Goal: Obtain resource: Download file/media

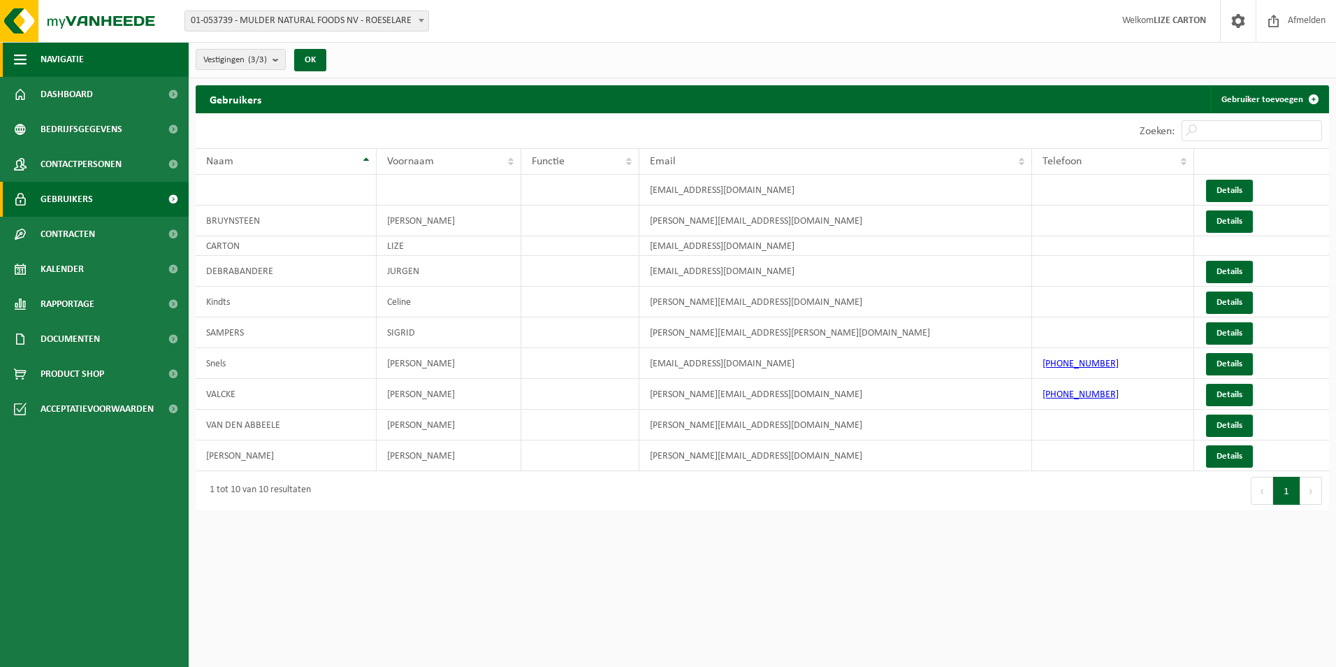
click at [89, 52] on button "Navigatie" at bounding box center [94, 59] width 189 height 35
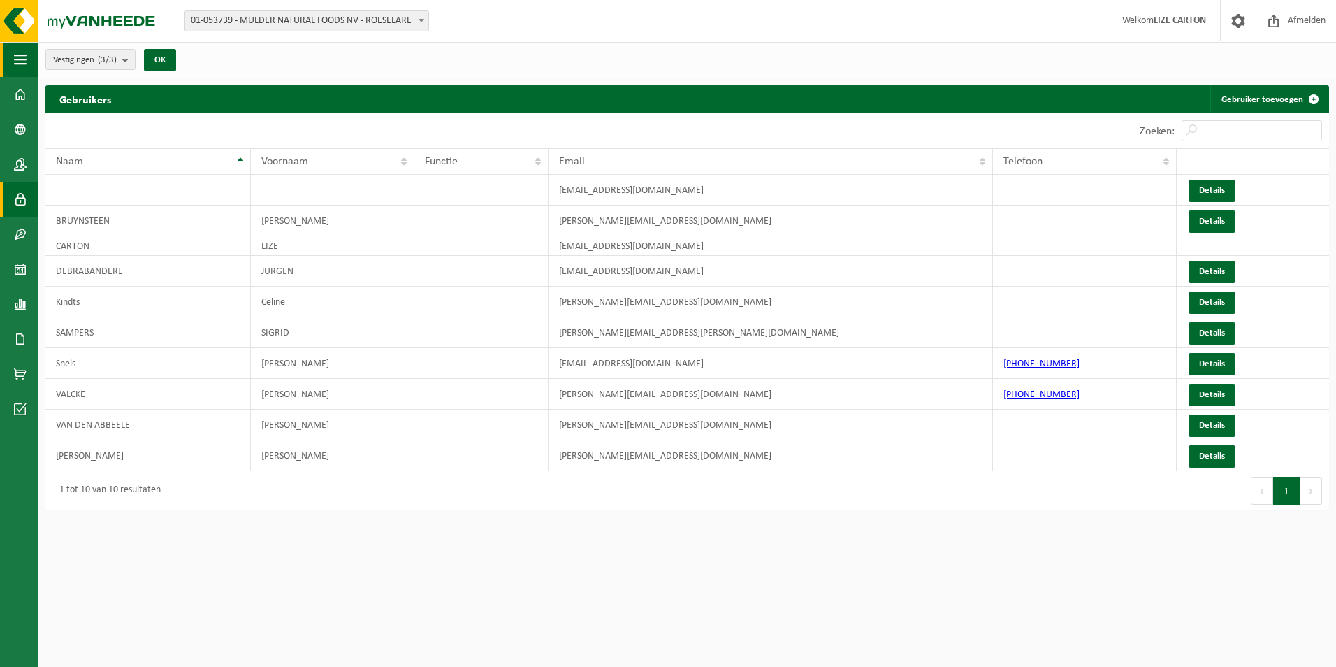
click at [28, 64] on button "Navigatie" at bounding box center [19, 59] width 38 height 35
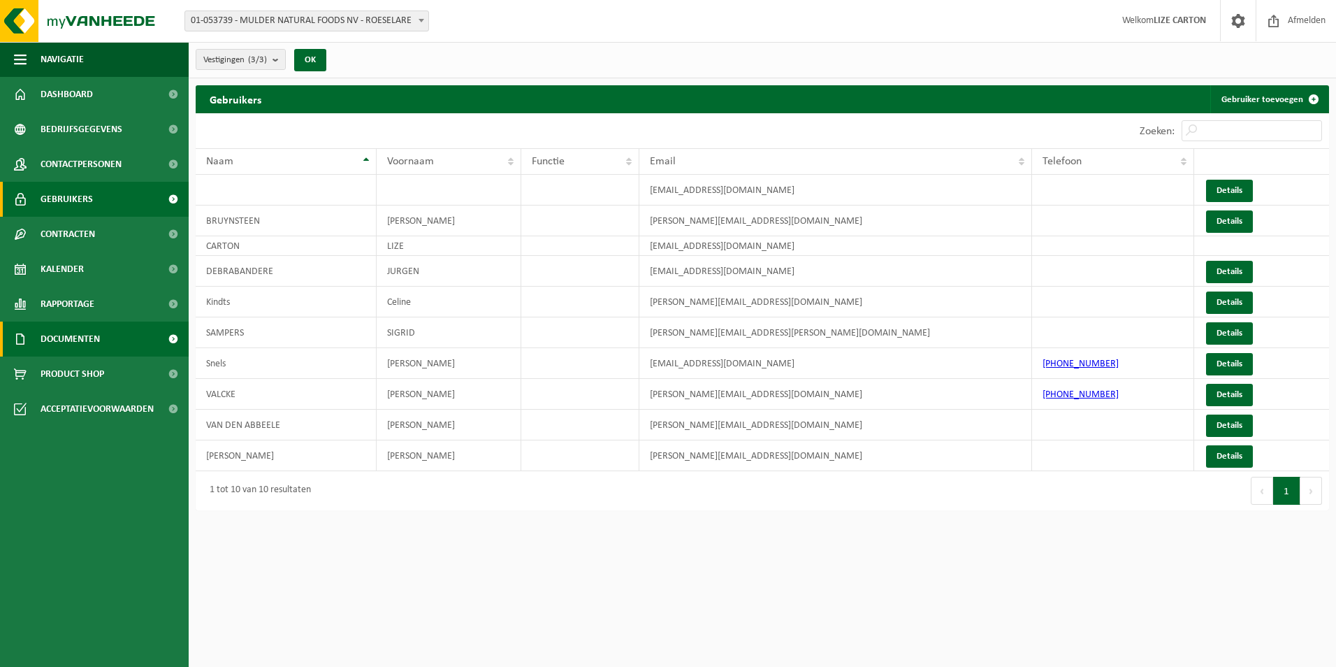
click at [99, 336] on span "Documenten" at bounding box center [70, 339] width 59 height 35
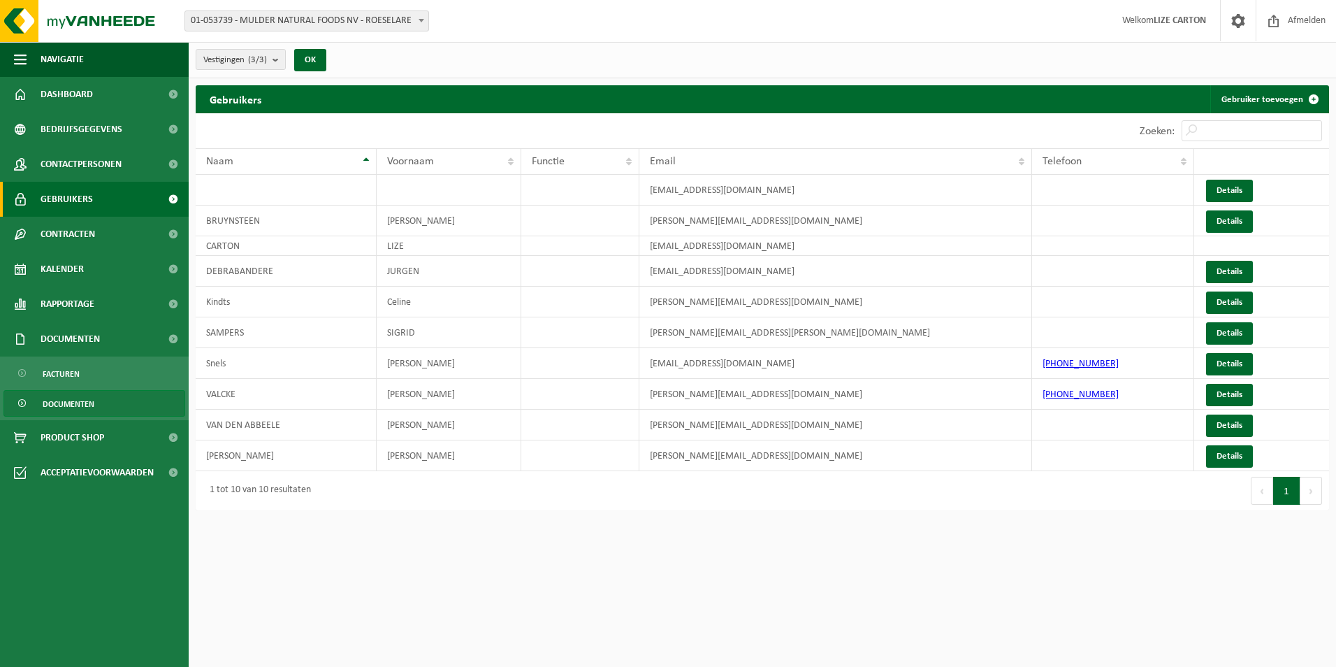
click at [87, 398] on span "Documenten" at bounding box center [69, 404] width 52 height 27
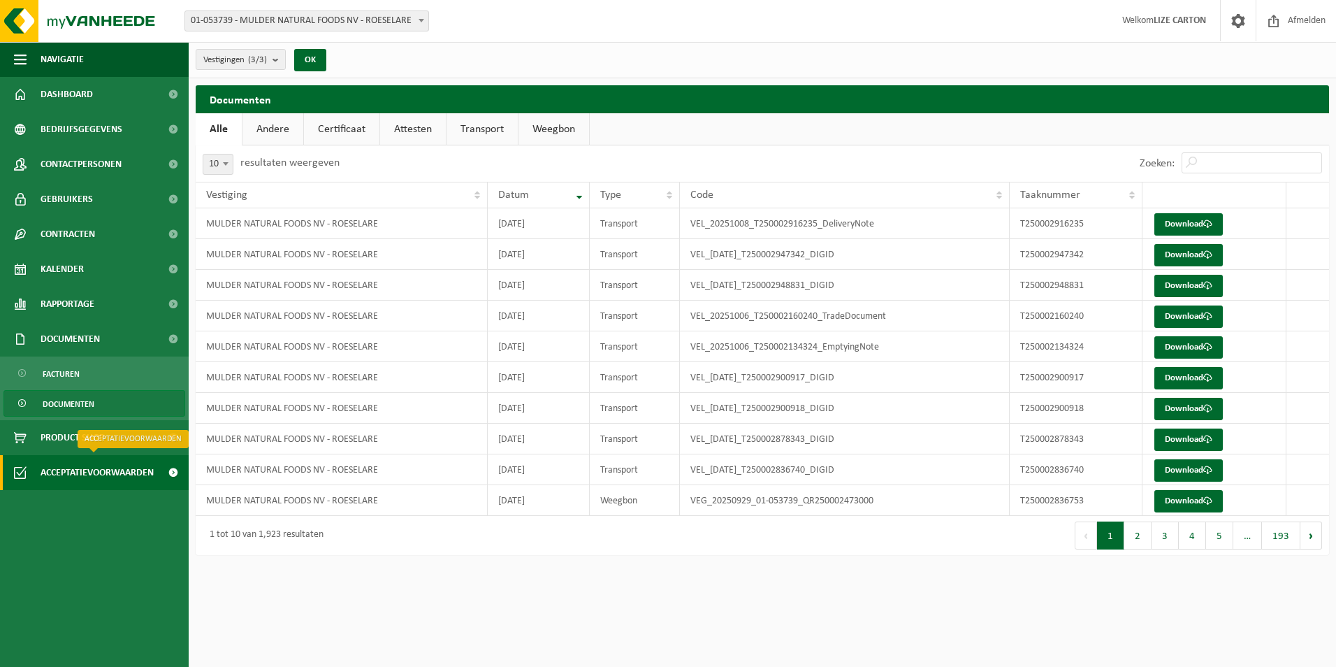
click at [134, 475] on span "Acceptatievoorwaarden" at bounding box center [97, 472] width 113 height 35
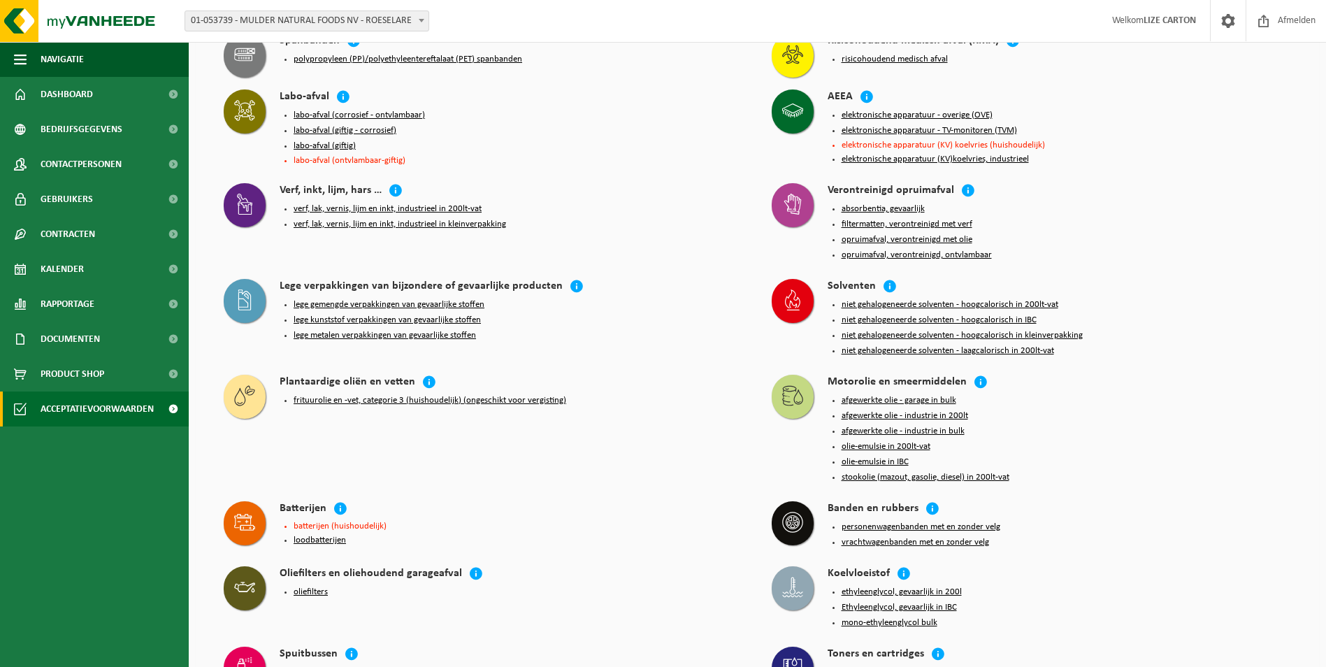
scroll to position [1945, 0]
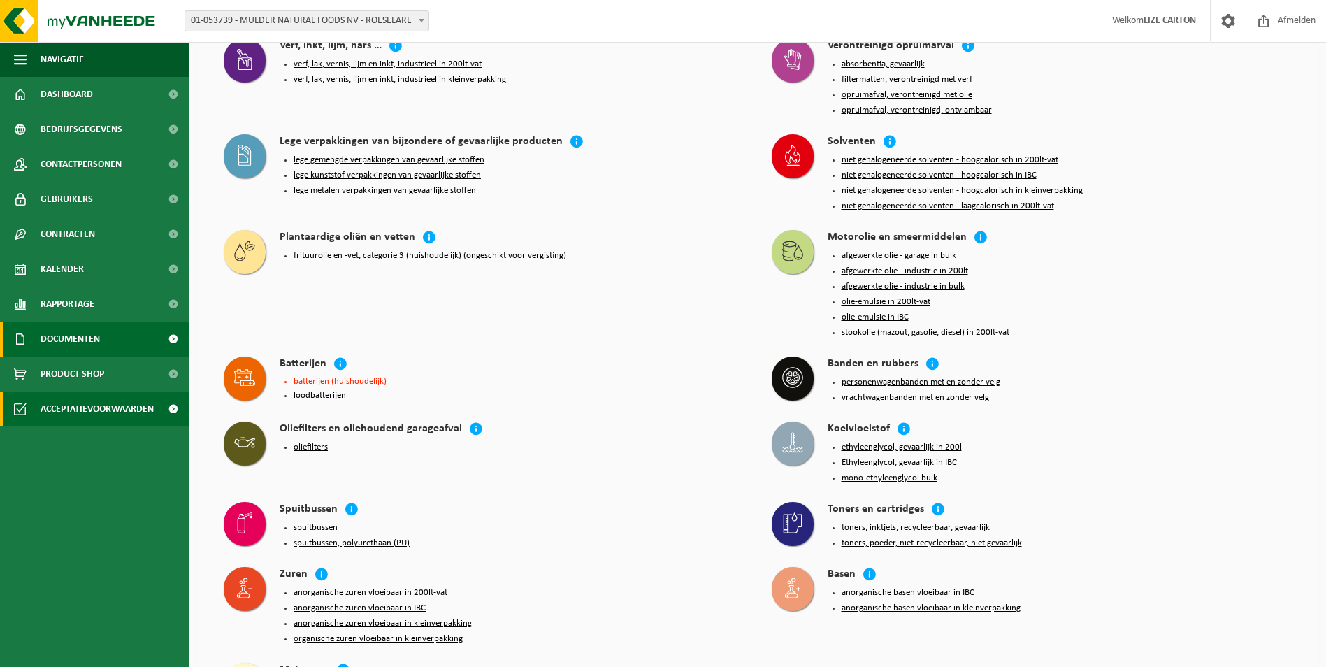
click at [80, 343] on span "Documenten" at bounding box center [70, 339] width 59 height 35
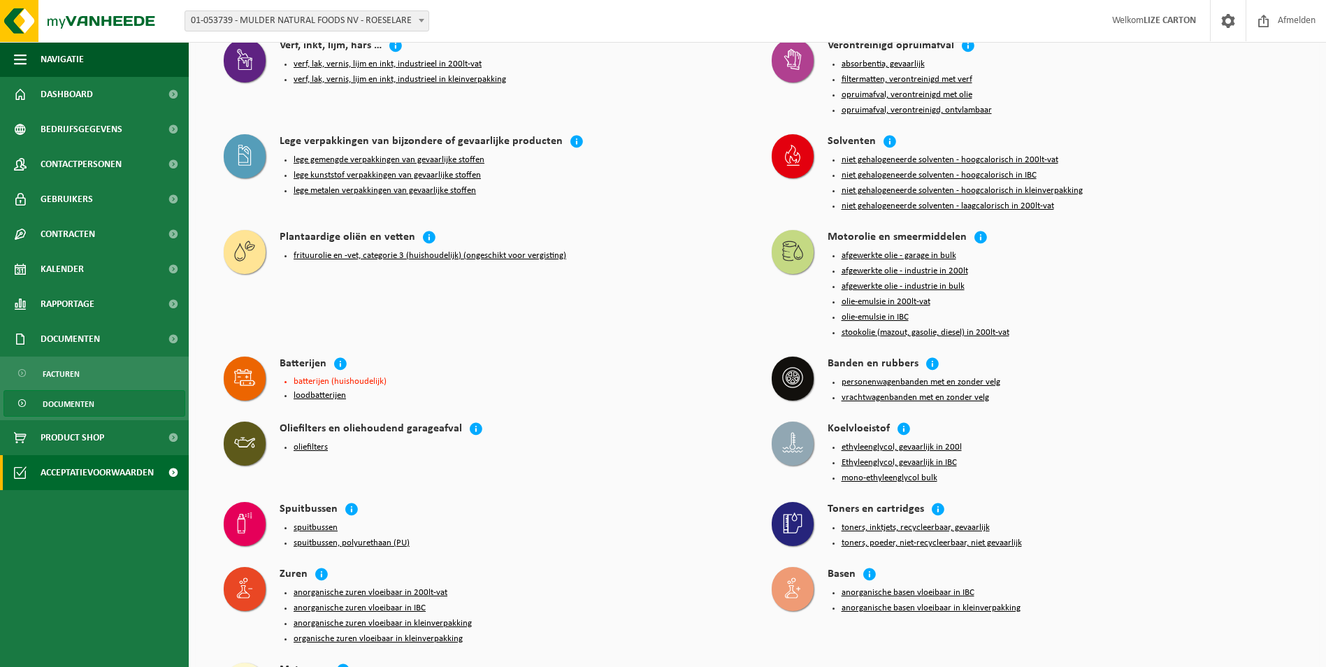
click at [65, 405] on span "Documenten" at bounding box center [69, 404] width 52 height 27
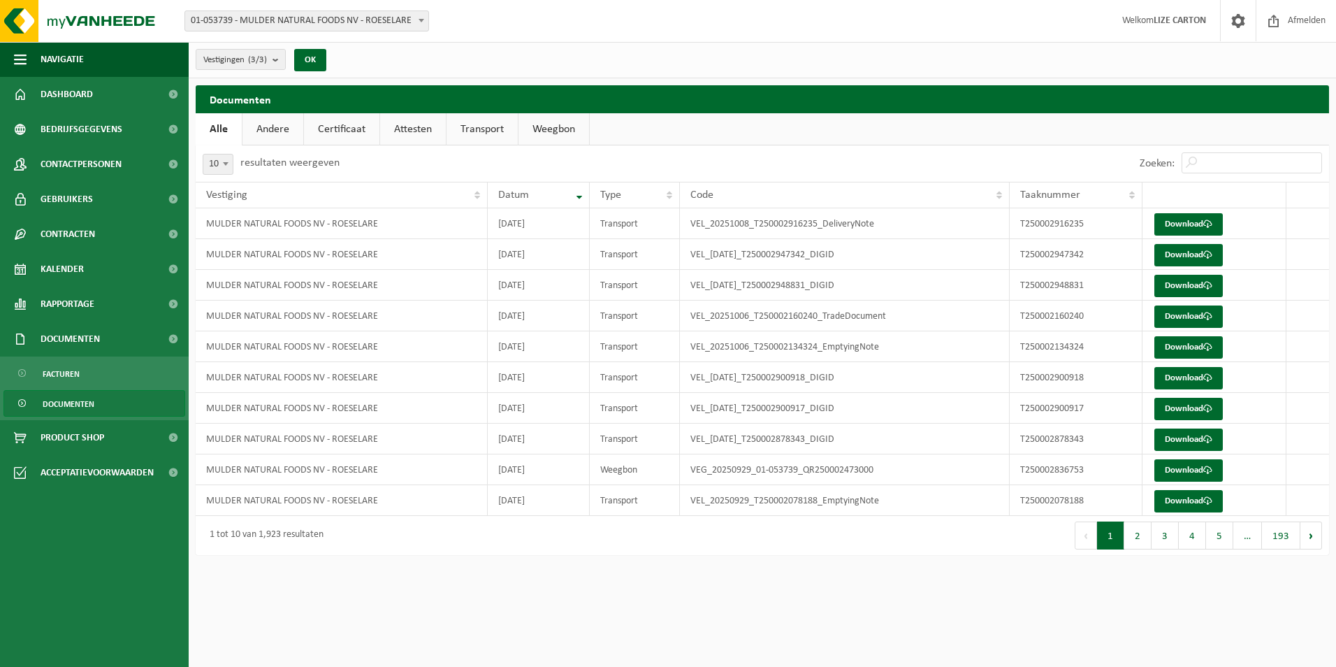
click at [296, 126] on link "Andere" at bounding box center [273, 129] width 61 height 32
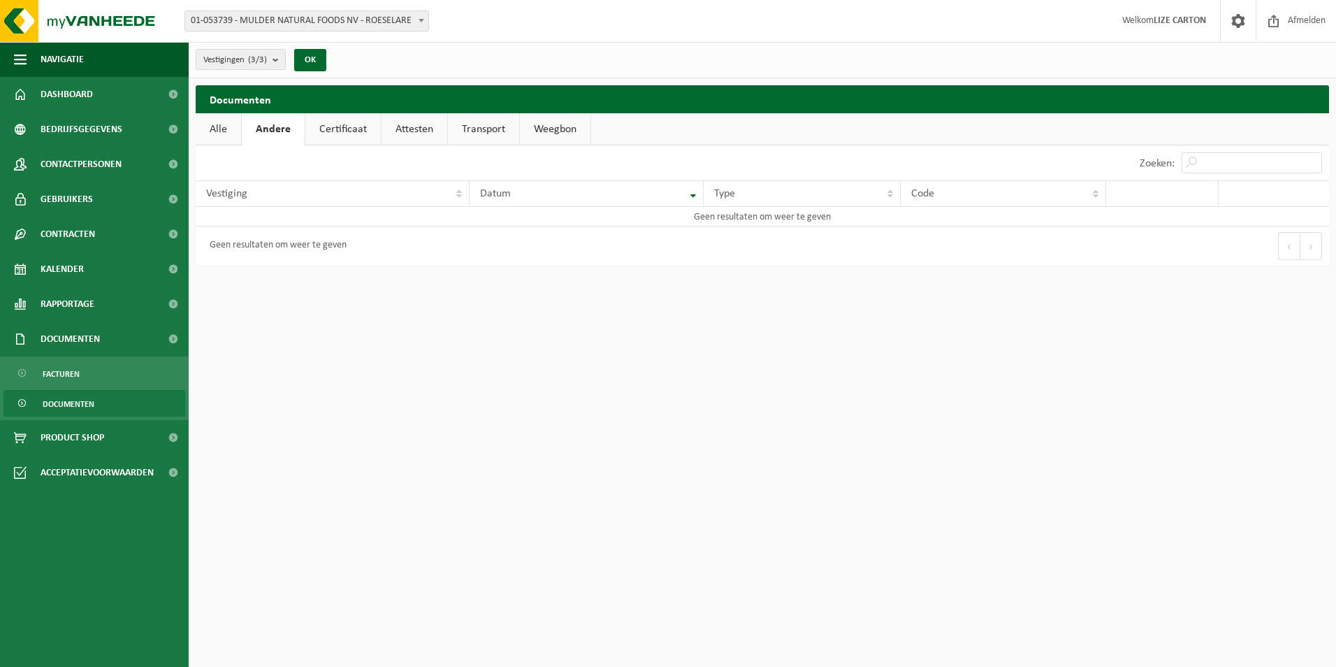
click at [336, 125] on link "Certificaat" at bounding box center [342, 129] width 75 height 32
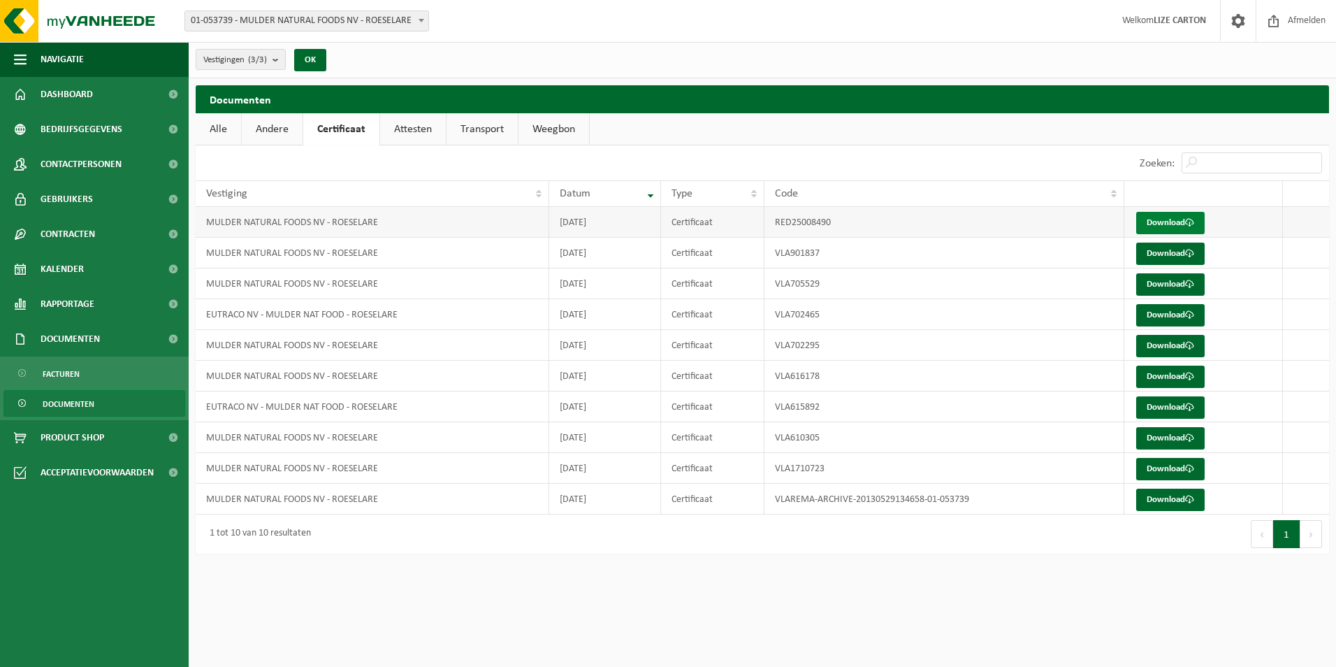
click at [1164, 220] on link "Download" at bounding box center [1171, 223] width 68 height 22
click at [420, 129] on link "Attesten" at bounding box center [413, 129] width 66 height 32
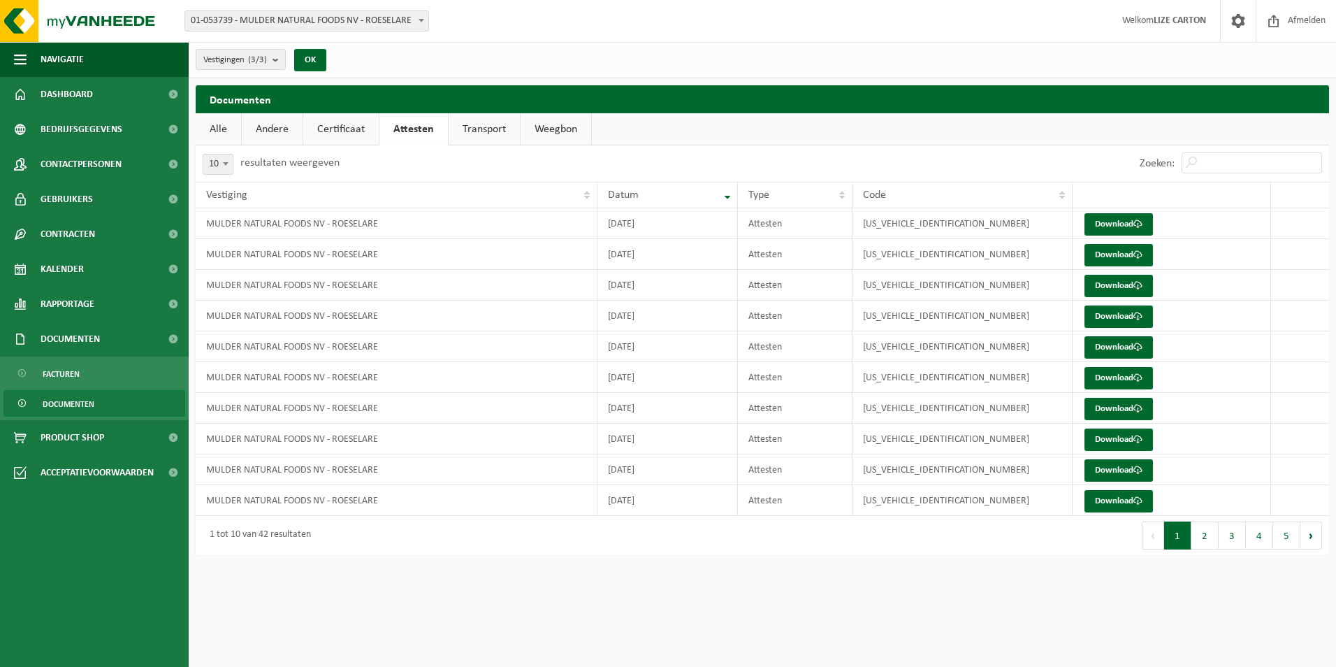
click at [482, 129] on link "Transport" at bounding box center [484, 129] width 71 height 32
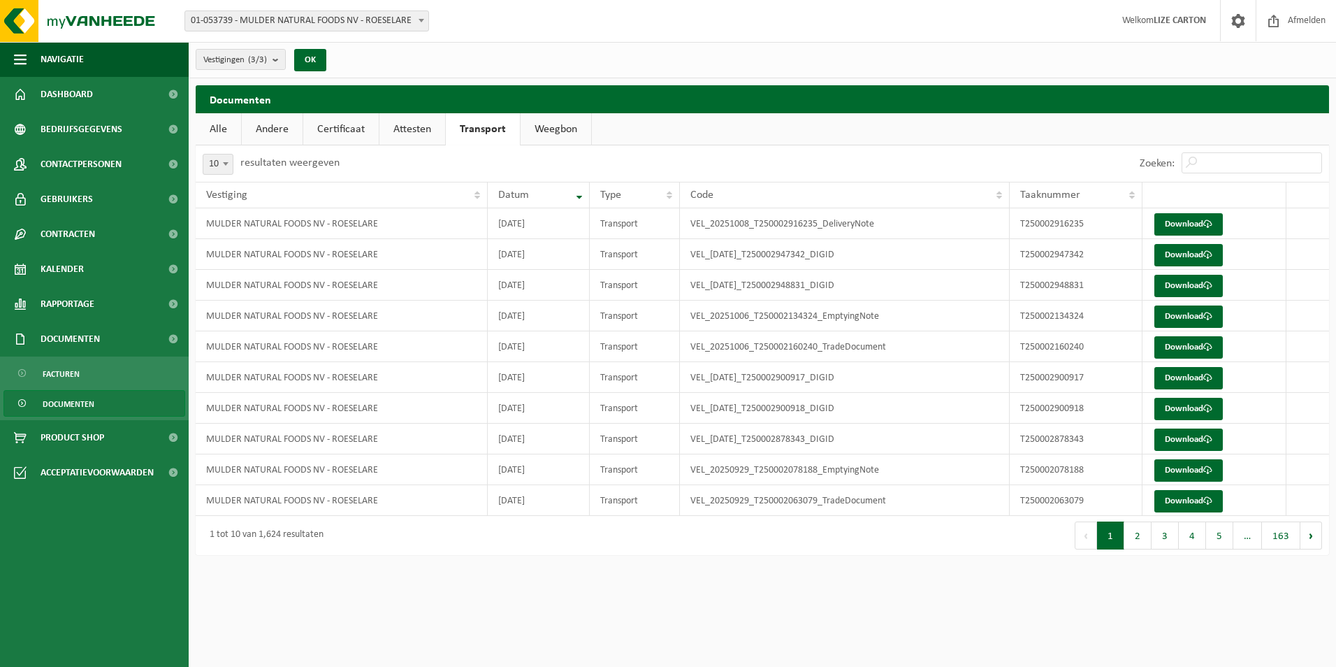
click at [552, 127] on link "Weegbon" at bounding box center [556, 129] width 71 height 32
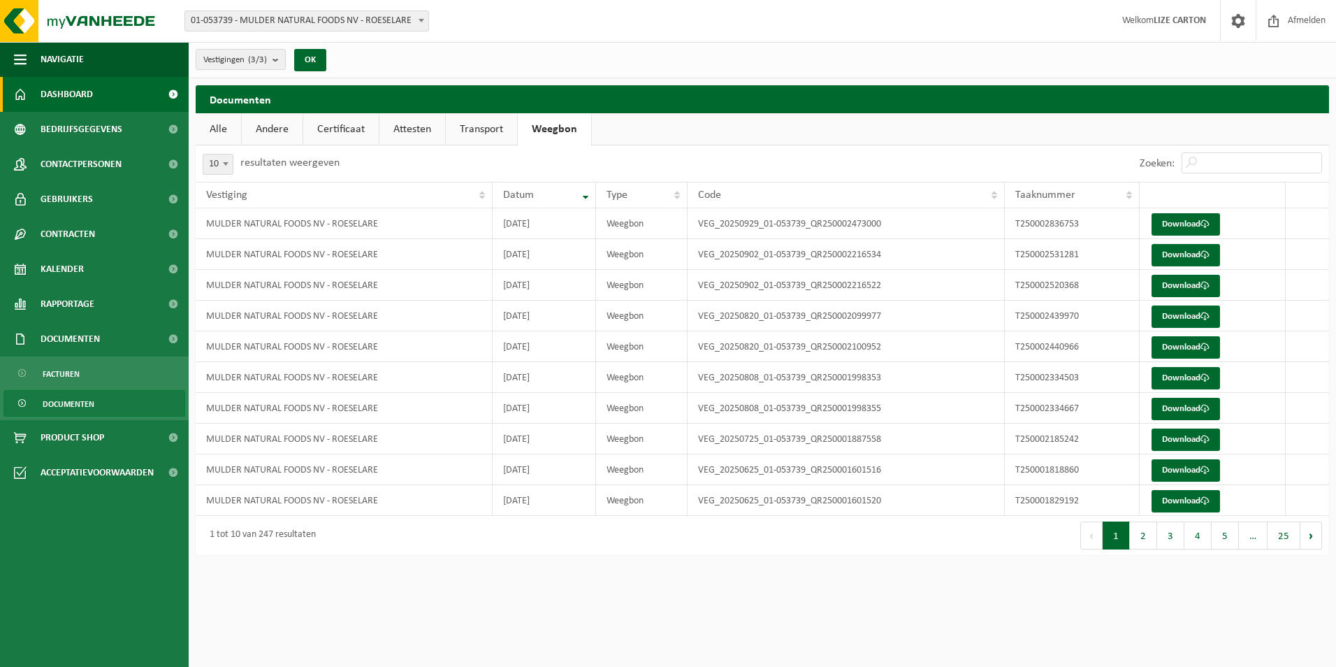
click at [85, 95] on span "Dashboard" at bounding box center [67, 94] width 52 height 35
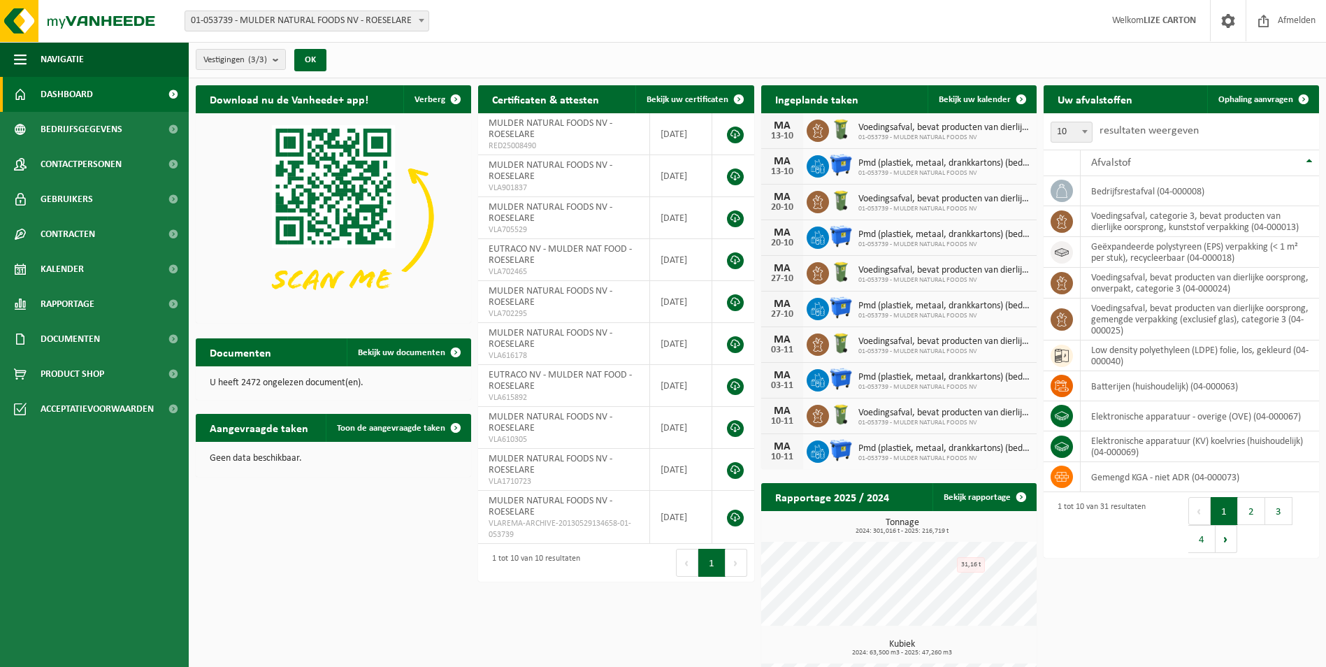
scroll to position [94, 0]
